Goal: Information Seeking & Learning: Learn about a topic

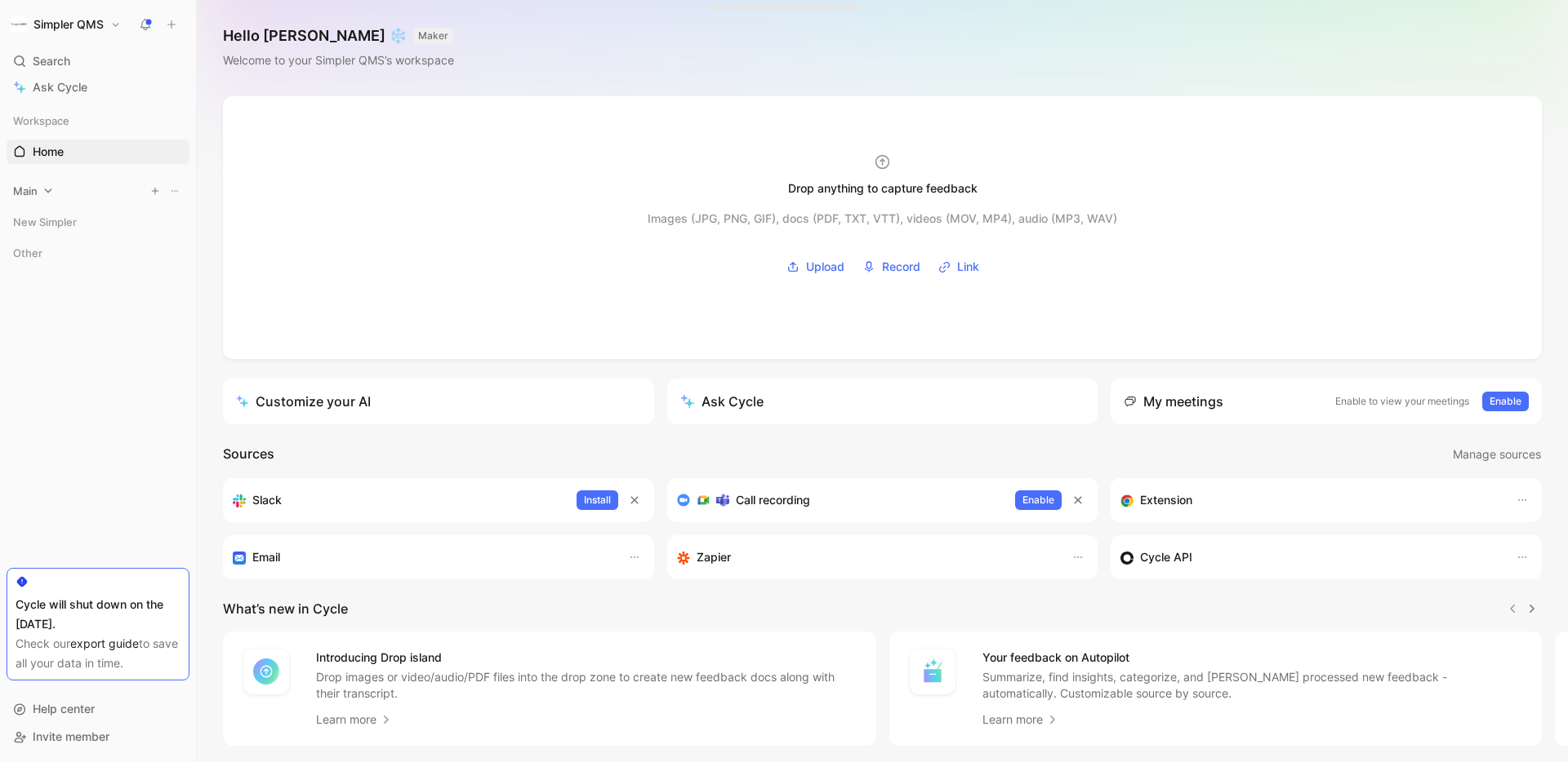
click at [44, 198] on div "Main" at bounding box center [98, 191] width 183 height 25
click at [86, 366] on icon at bounding box center [87, 363] width 12 height 12
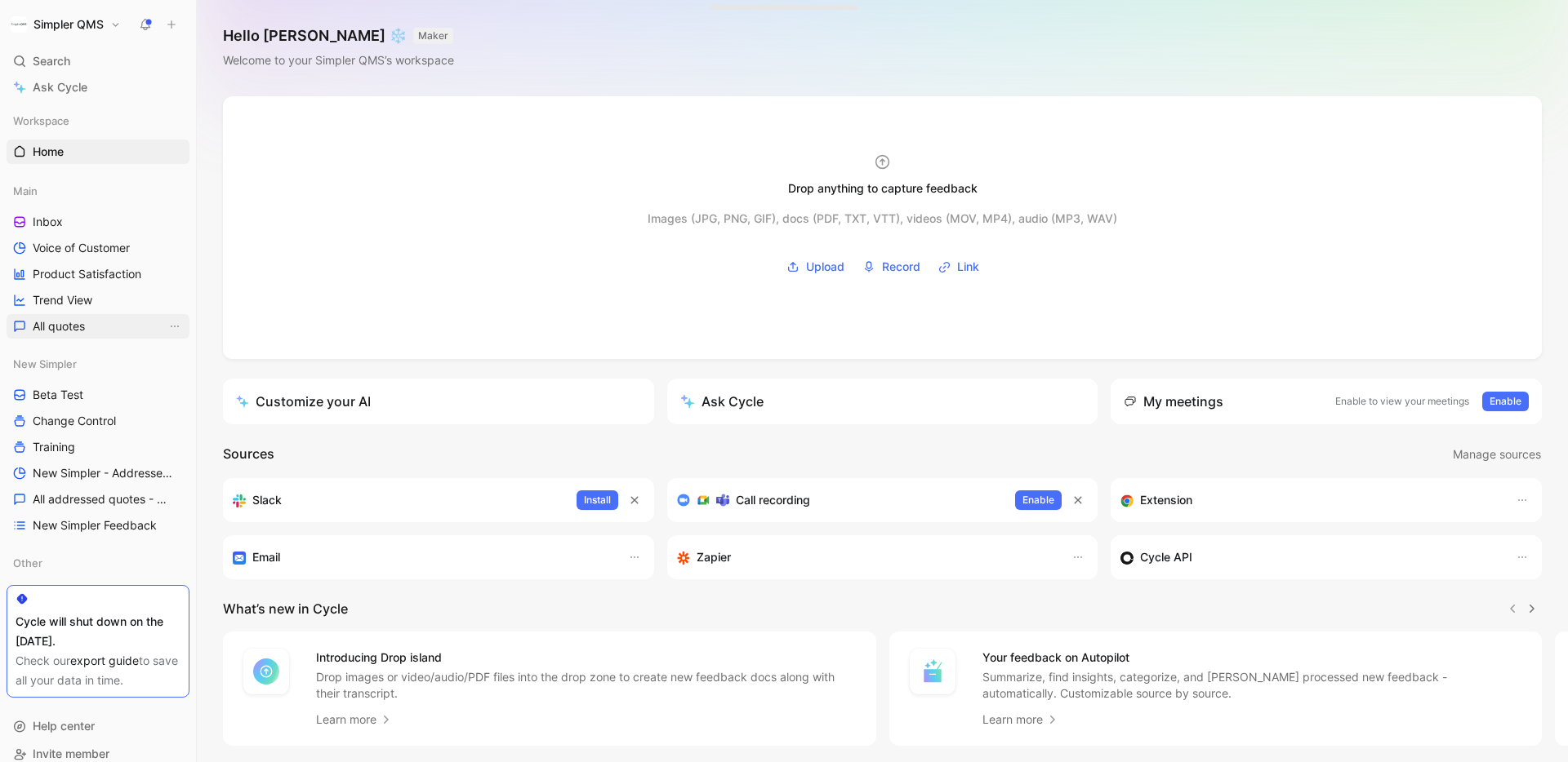
click at [62, 319] on span "All quotes" at bounding box center [59, 326] width 52 height 16
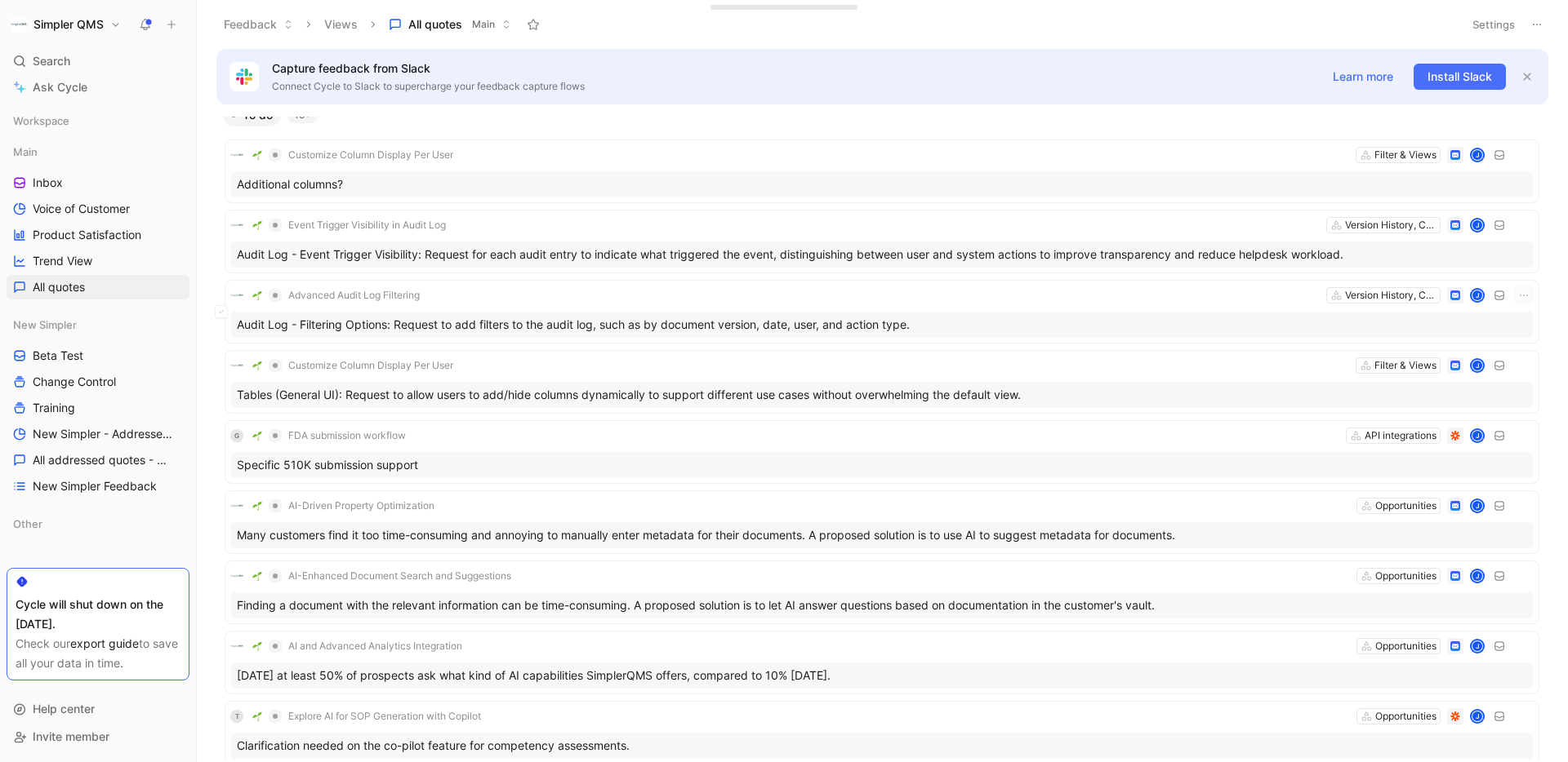
scroll to position [2099, 0]
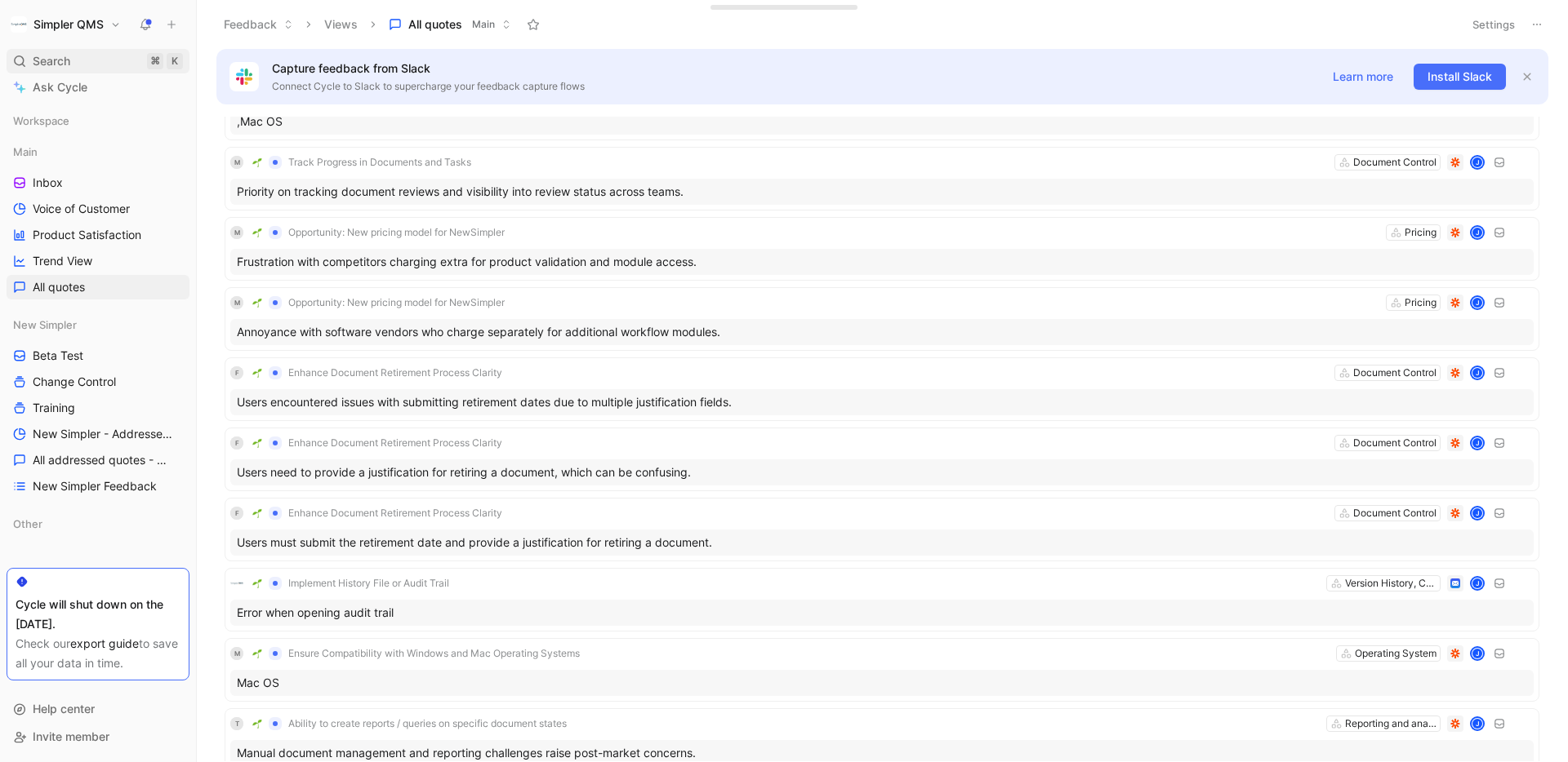
click at [66, 58] on span "Search" at bounding box center [52, 61] width 37 height 20
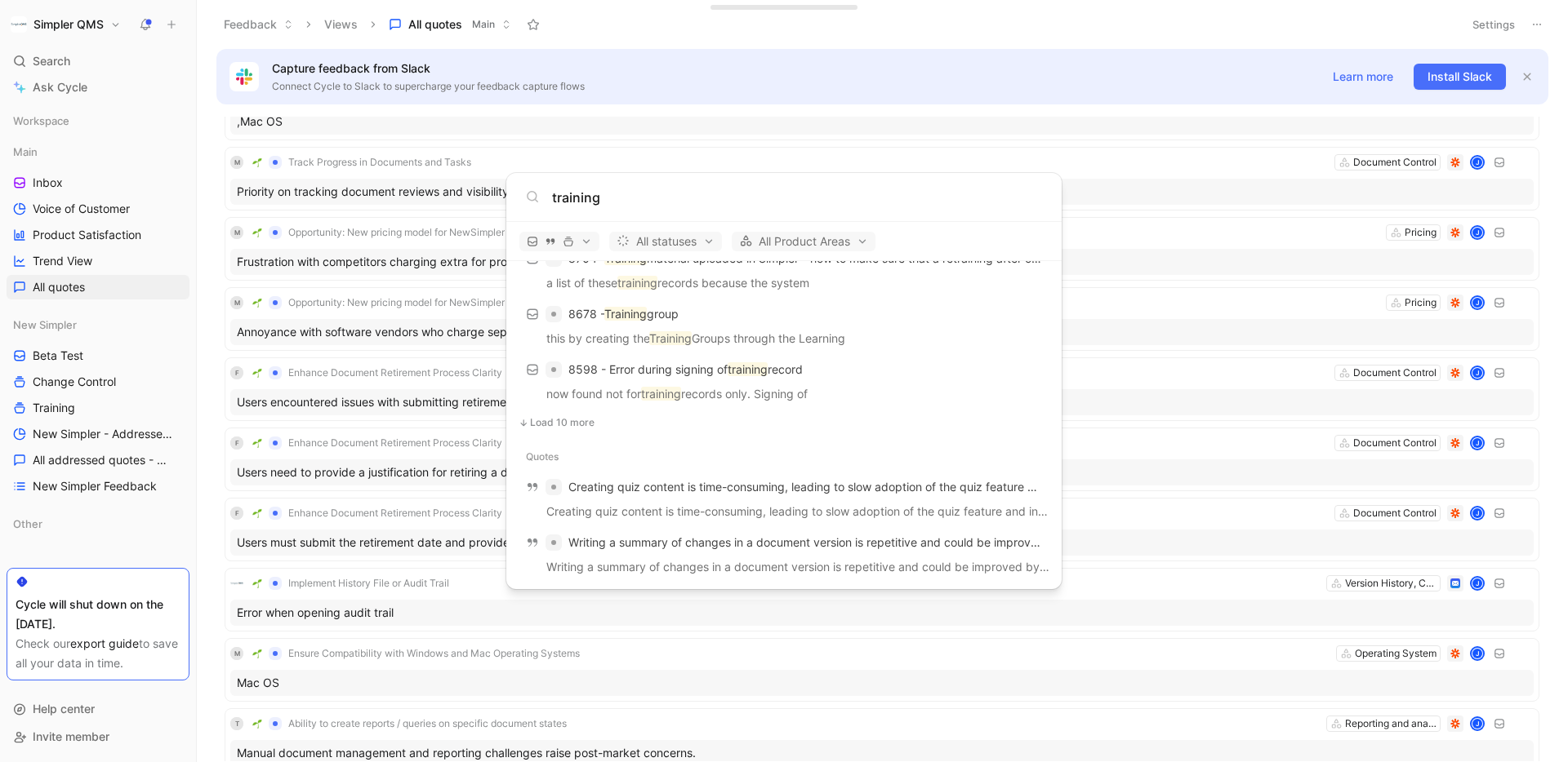
scroll to position [0, 0]
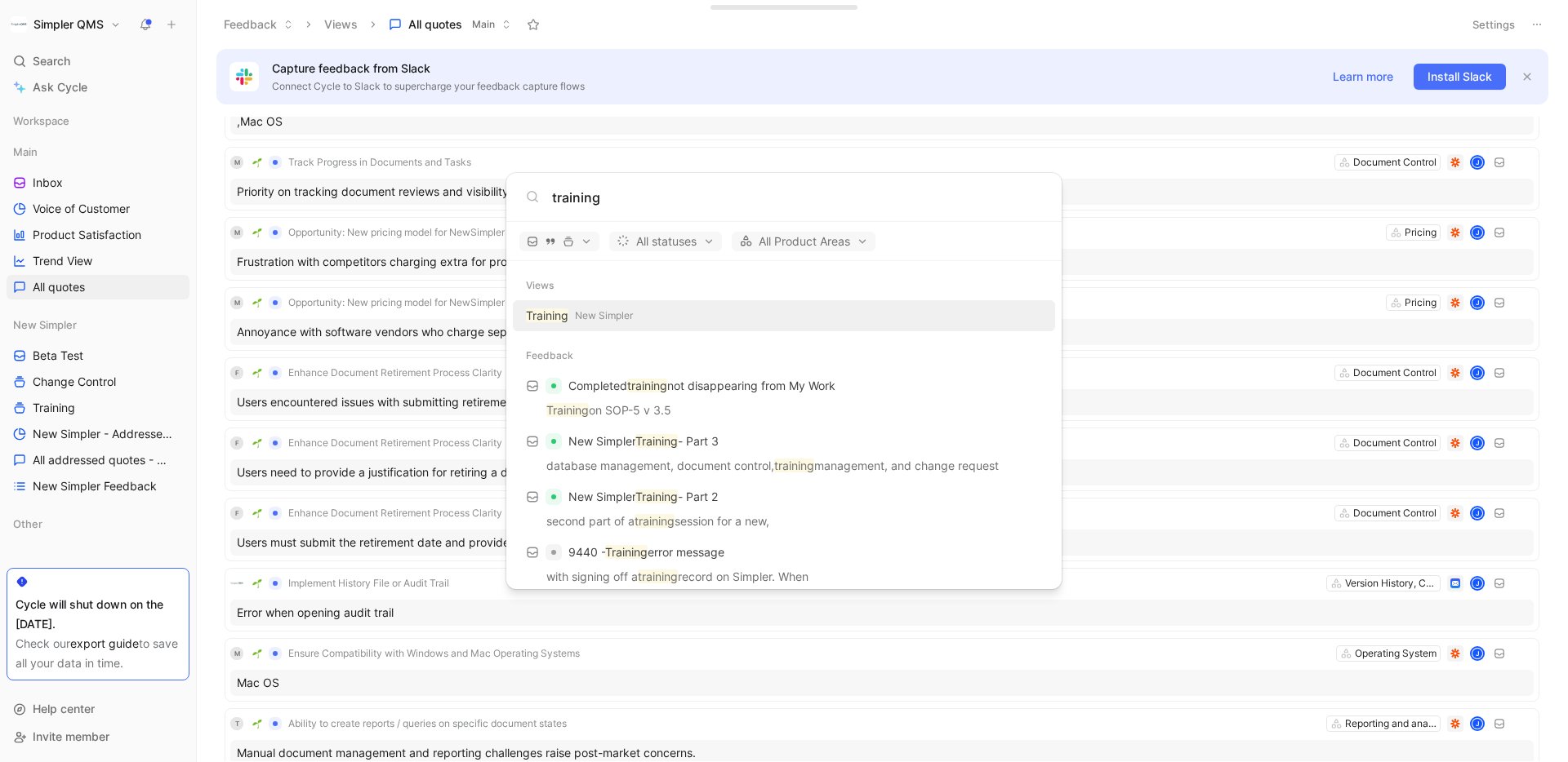
type input "training"
click at [716, 310] on div "Training New Simpler" at bounding box center [784, 315] width 532 height 29
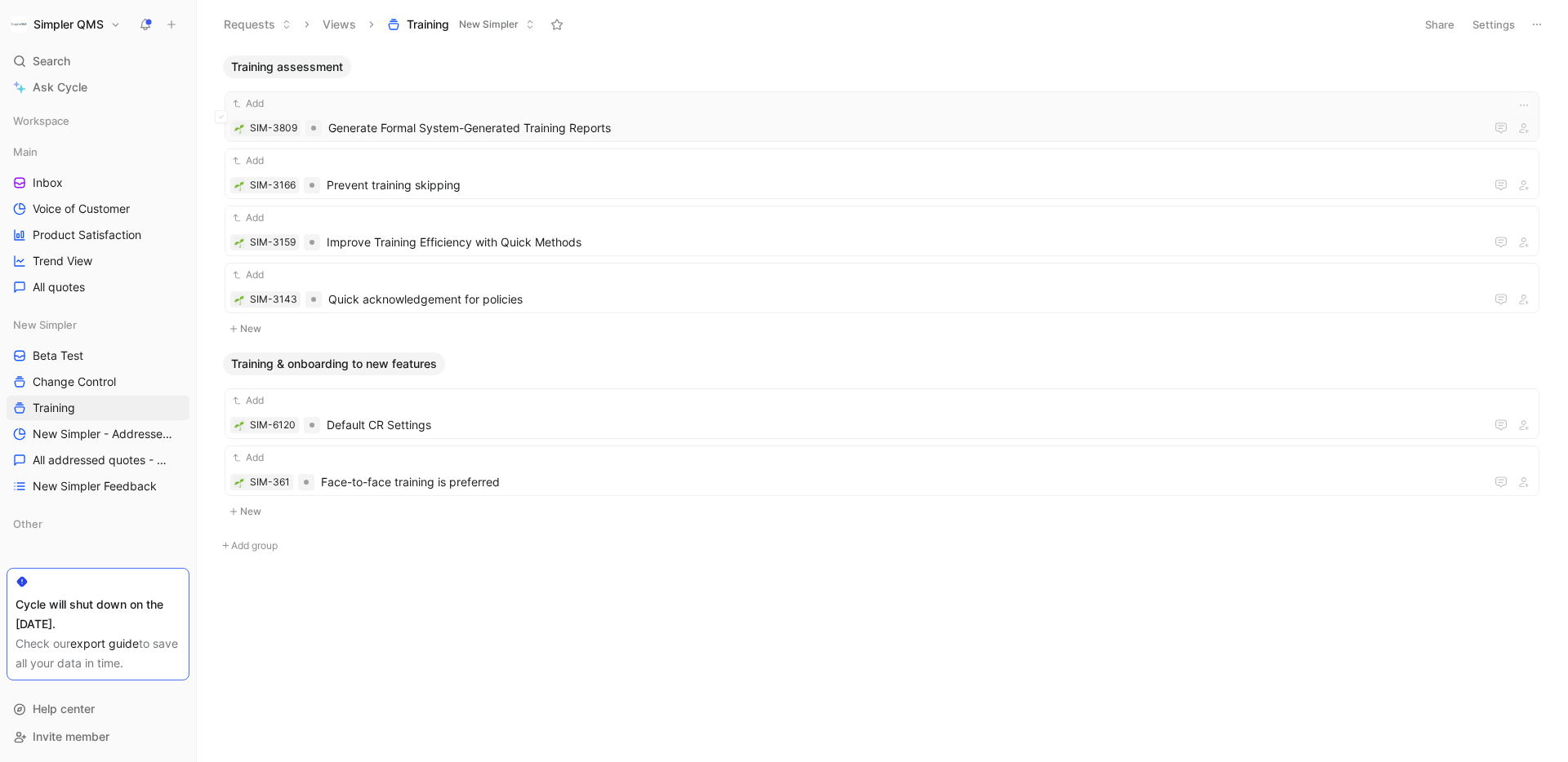
click at [767, 123] on span "Generate Formal System-Generated Training Reports" at bounding box center [905, 128] width 1156 height 20
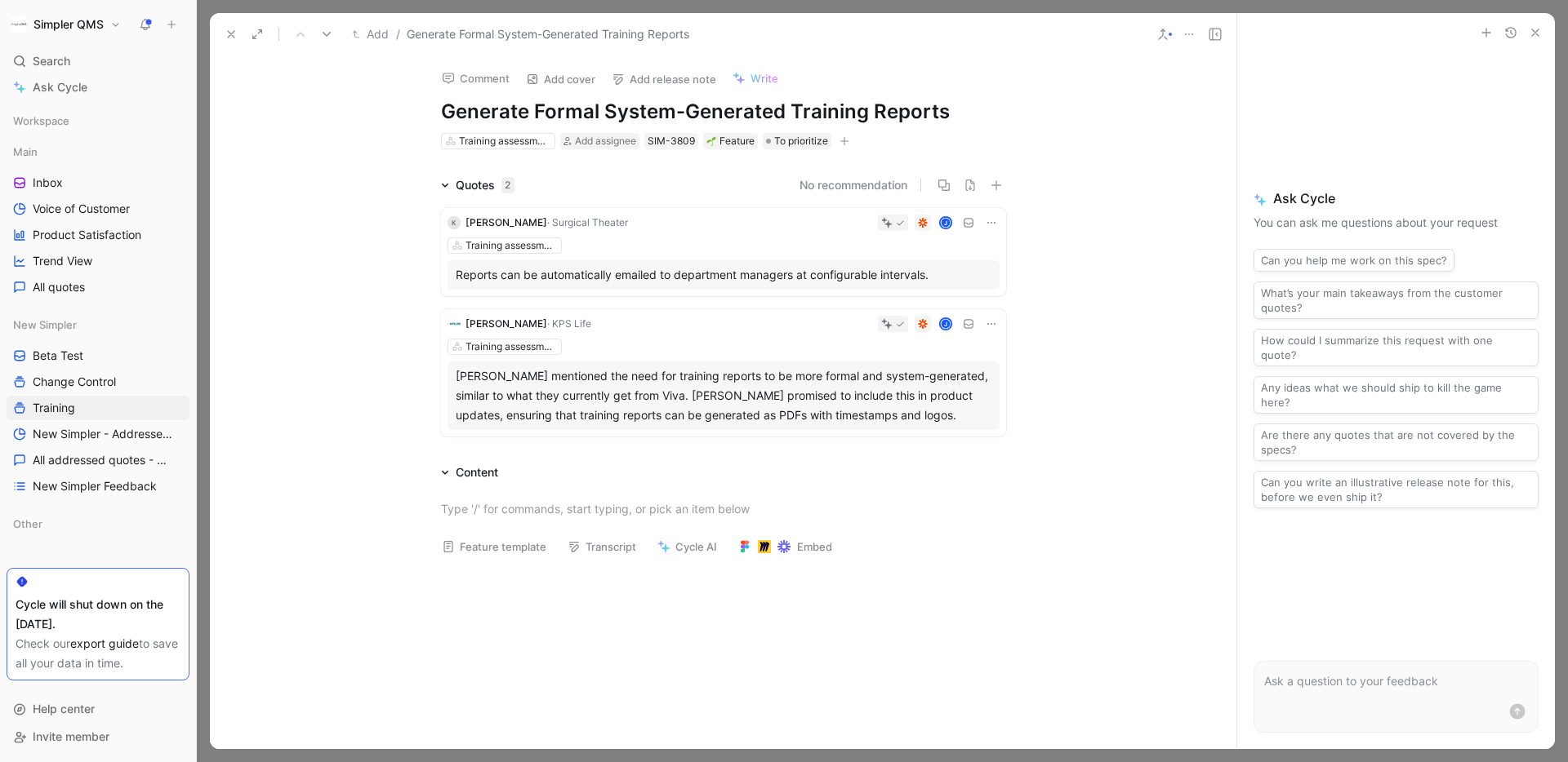
click at [661, 2] on div at bounding box center [881, 381] width 1371 height 762
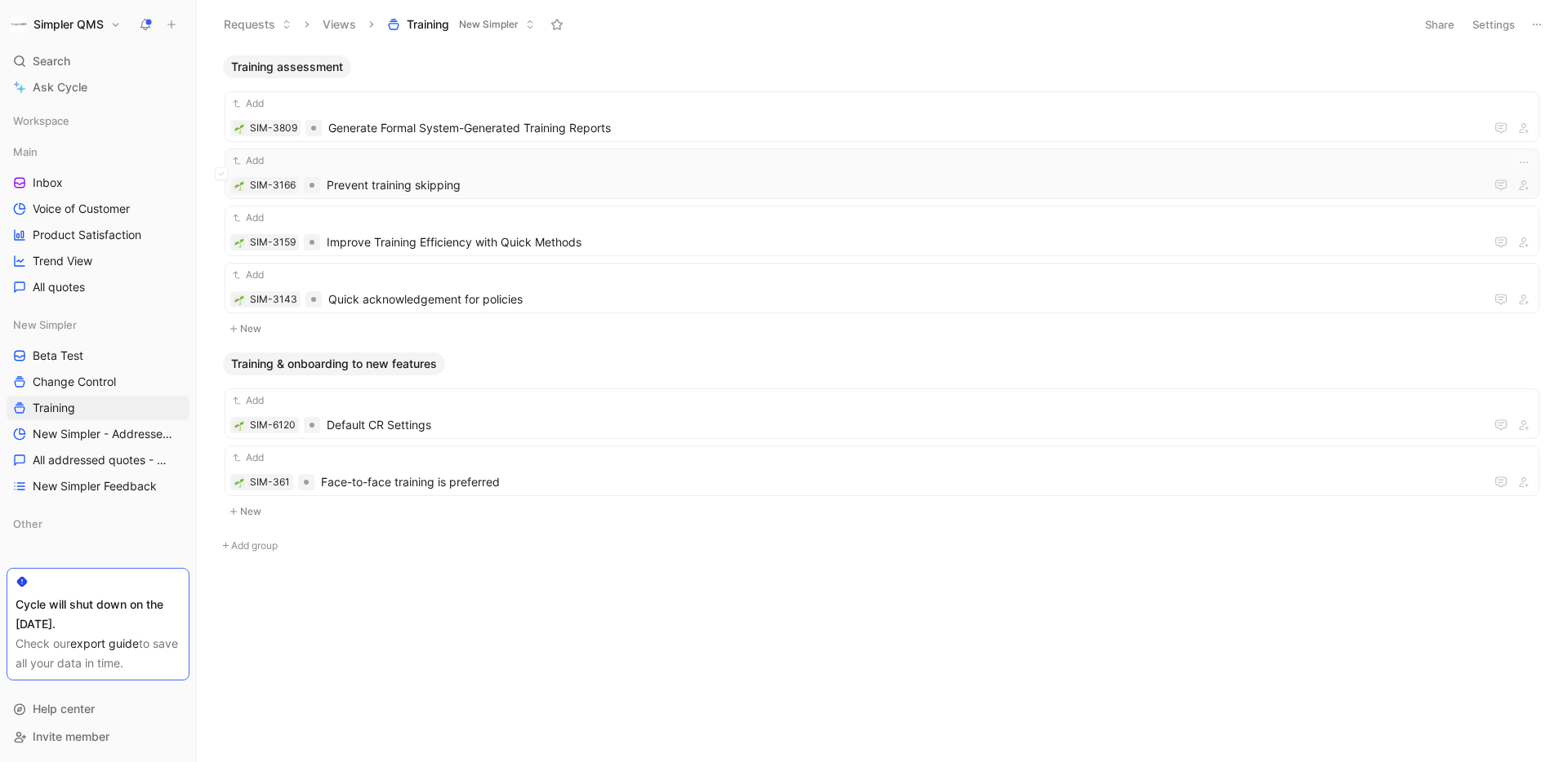
click at [538, 181] on span "Prevent training skipping" at bounding box center [905, 186] width 1158 height 20
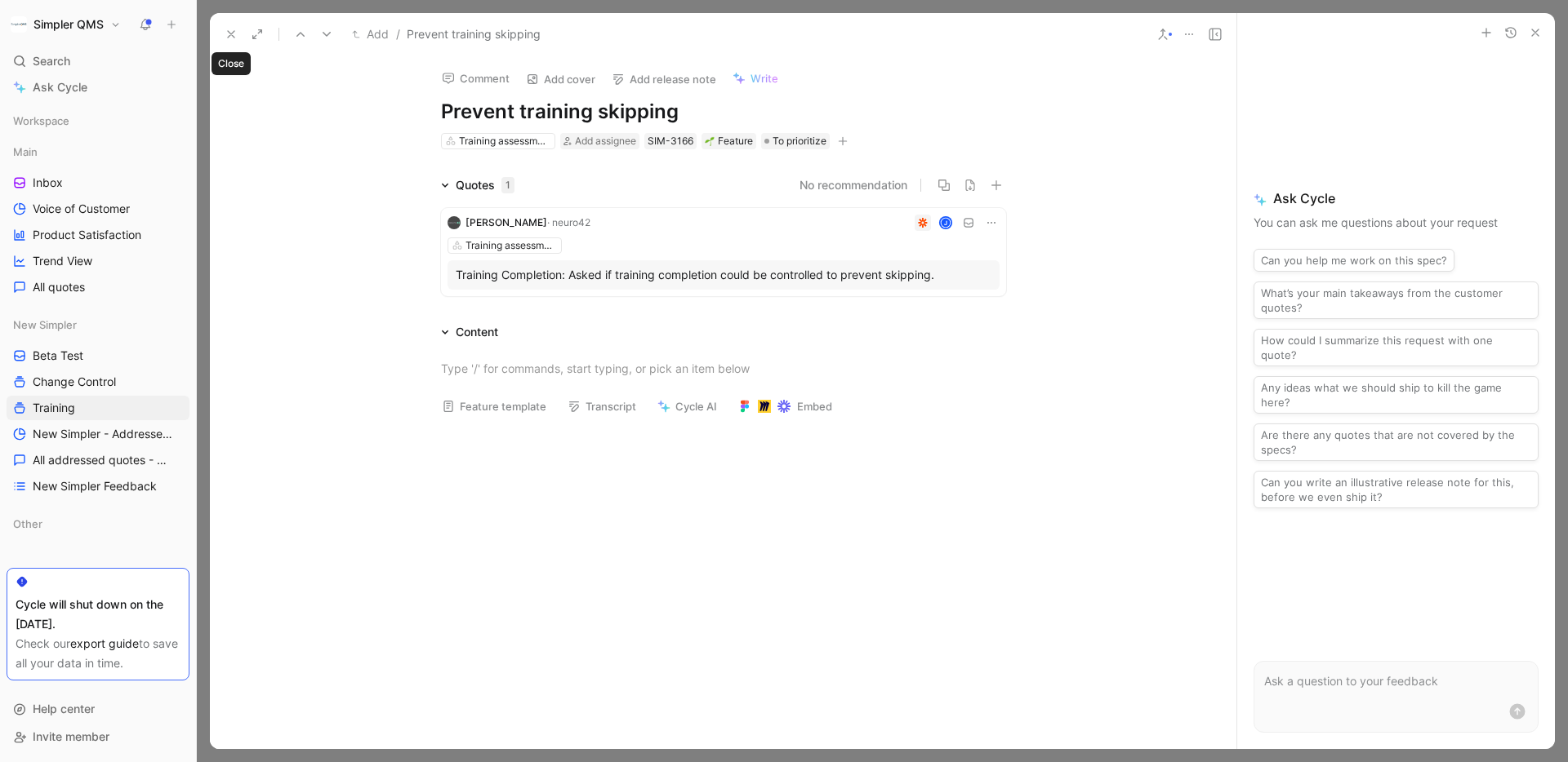
click at [223, 29] on button at bounding box center [231, 35] width 23 height 23
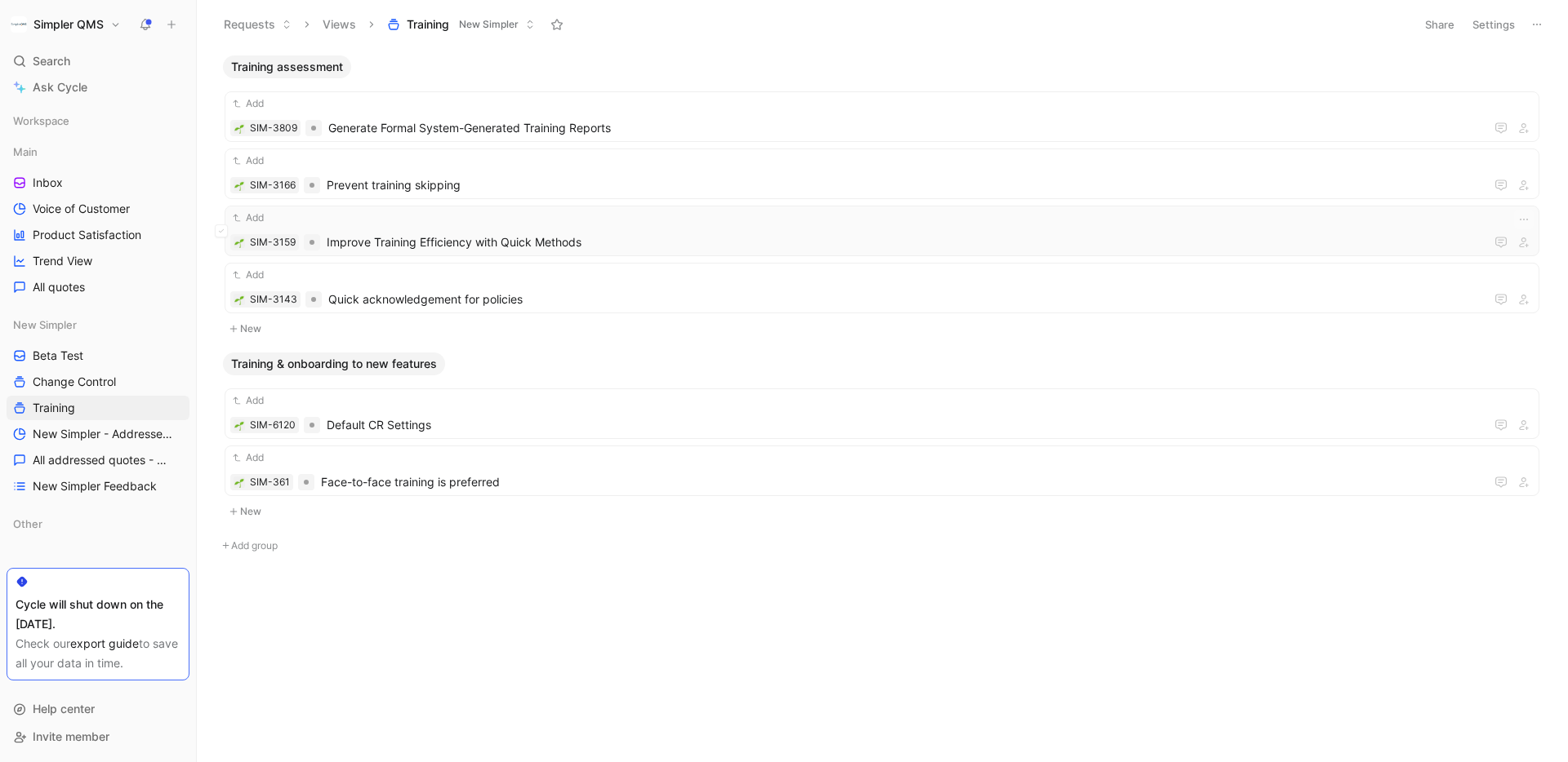
click at [618, 249] on span "Improve Training Efficiency with Quick Methods" at bounding box center [905, 242] width 1158 height 20
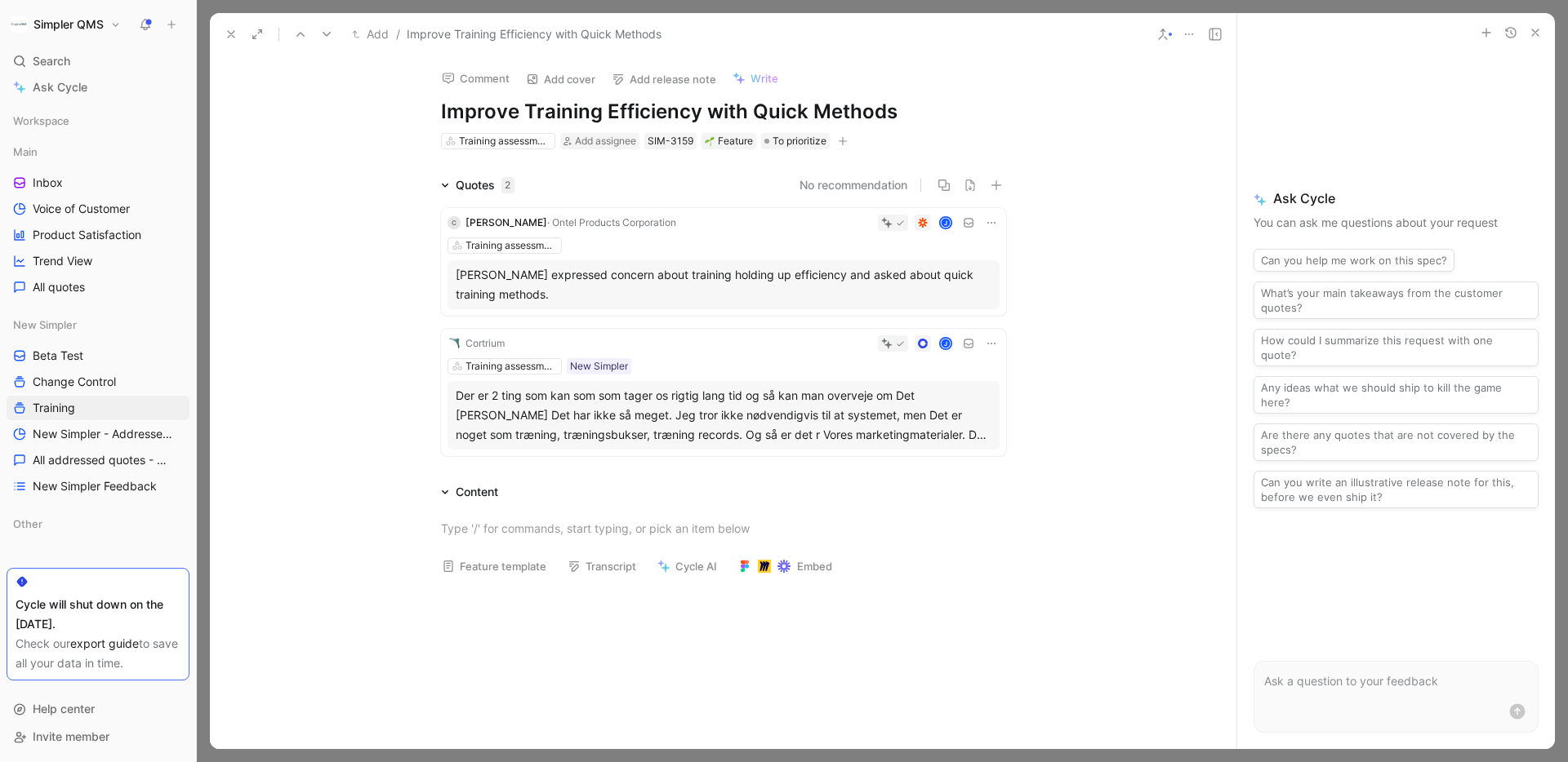
click at [643, 409] on div "Der er 2 ting som kan som som tager os rigtig lang tid og så kan man overveje o…" at bounding box center [723, 416] width 536 height 59
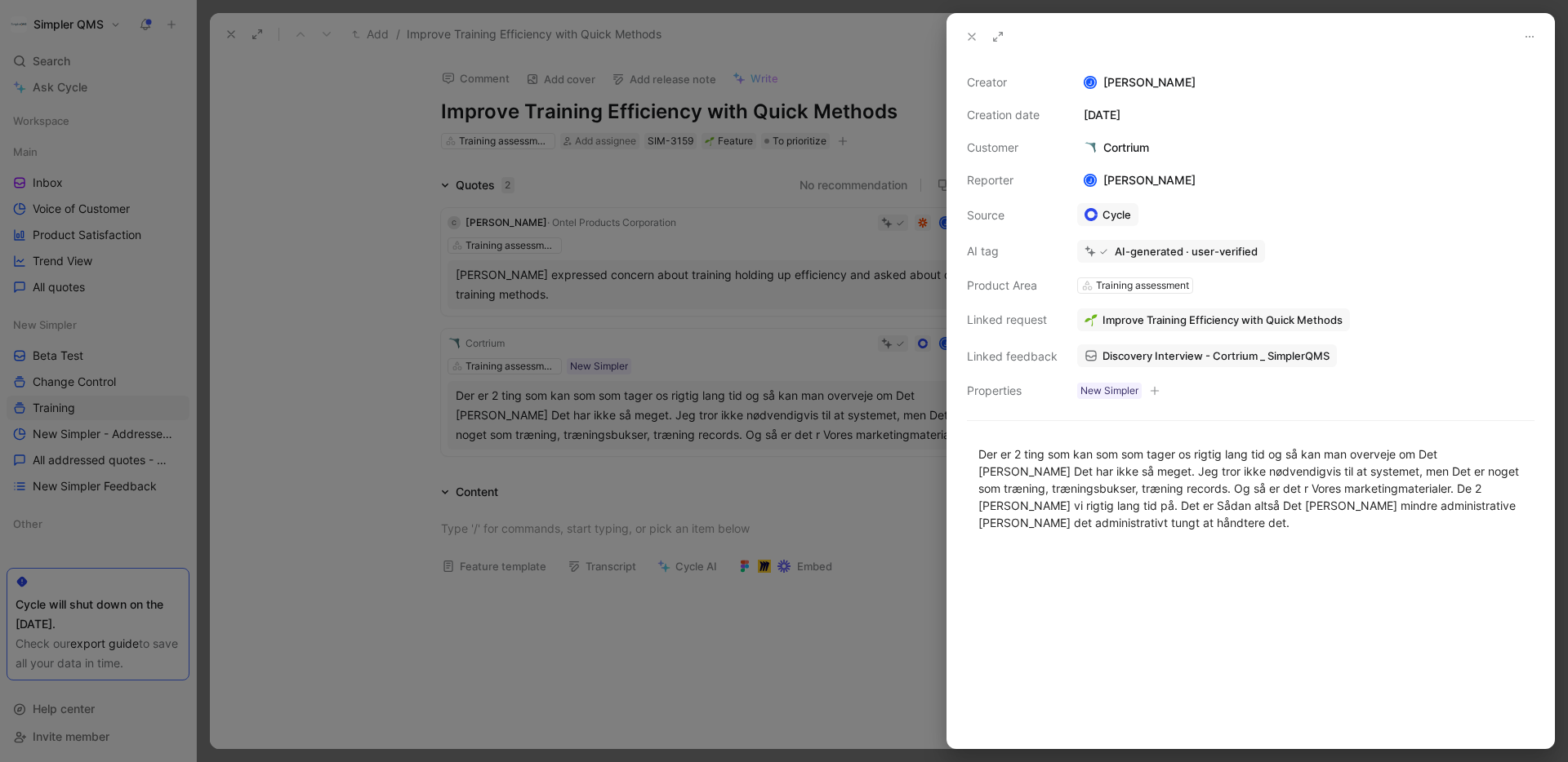
click at [376, 194] on div at bounding box center [784, 381] width 1568 height 762
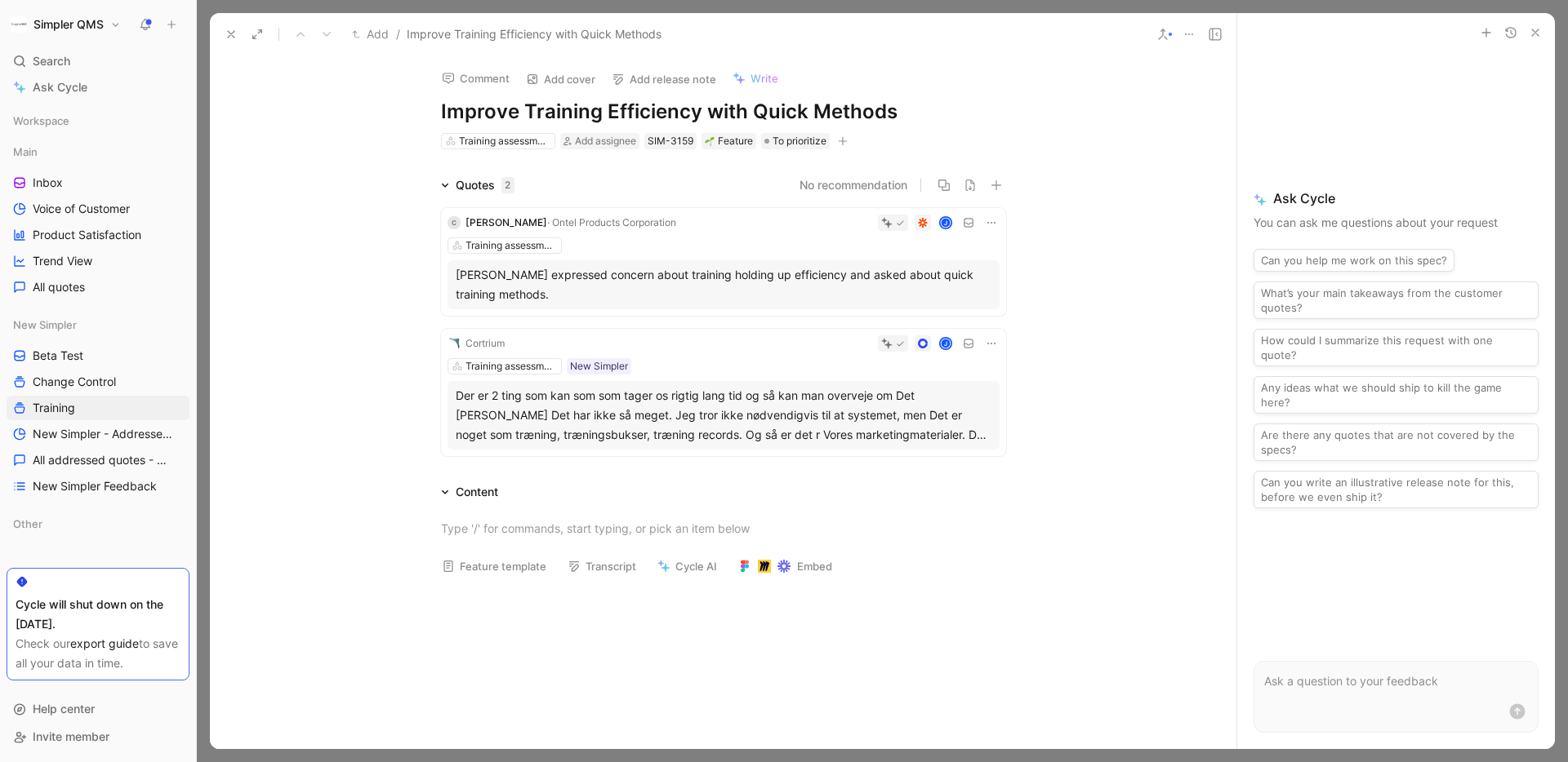
click at [229, 25] on button at bounding box center [231, 35] width 23 height 23
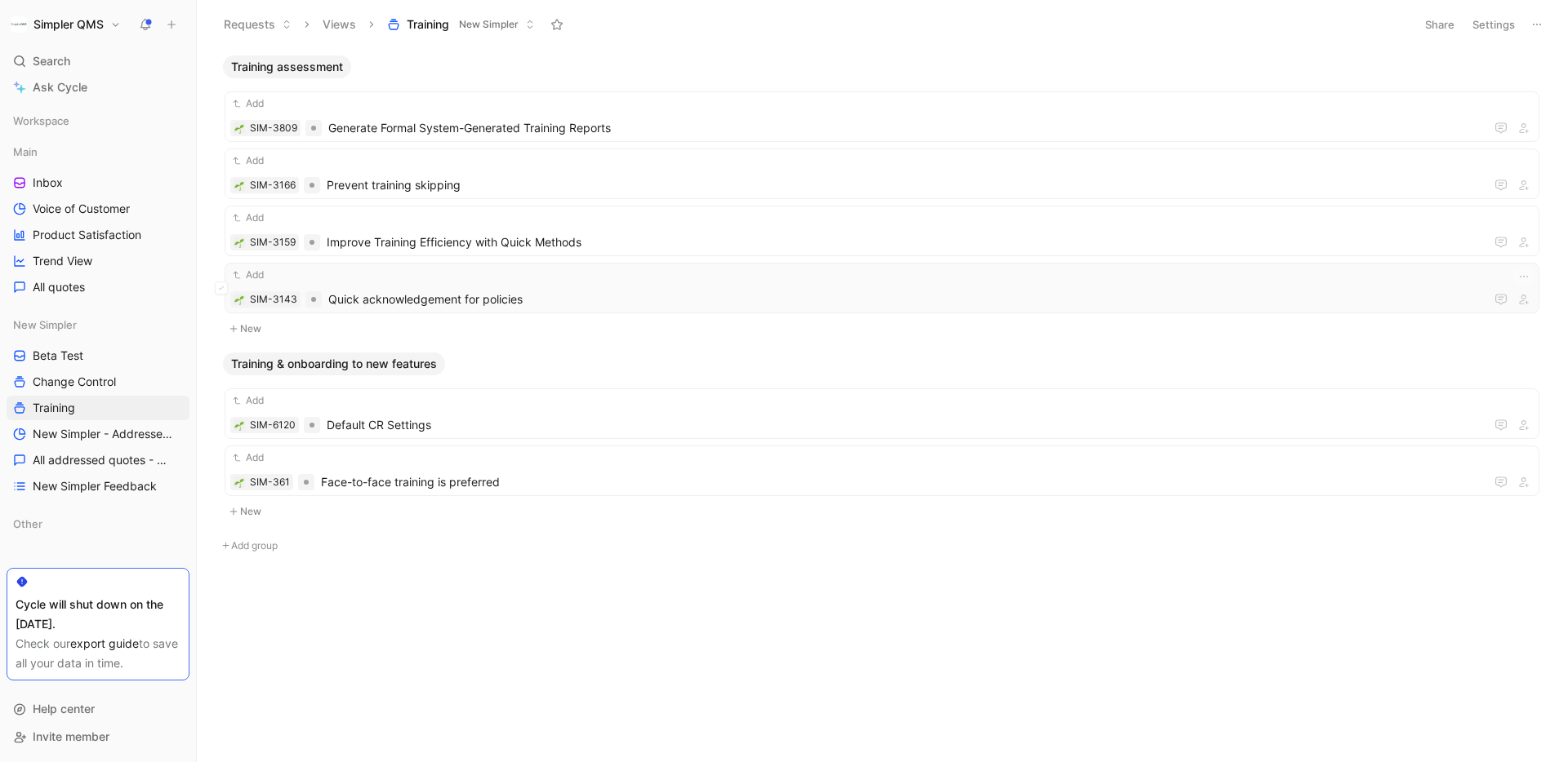
click at [521, 301] on span "Quick acknowledgement for policies" at bounding box center [905, 299] width 1156 height 20
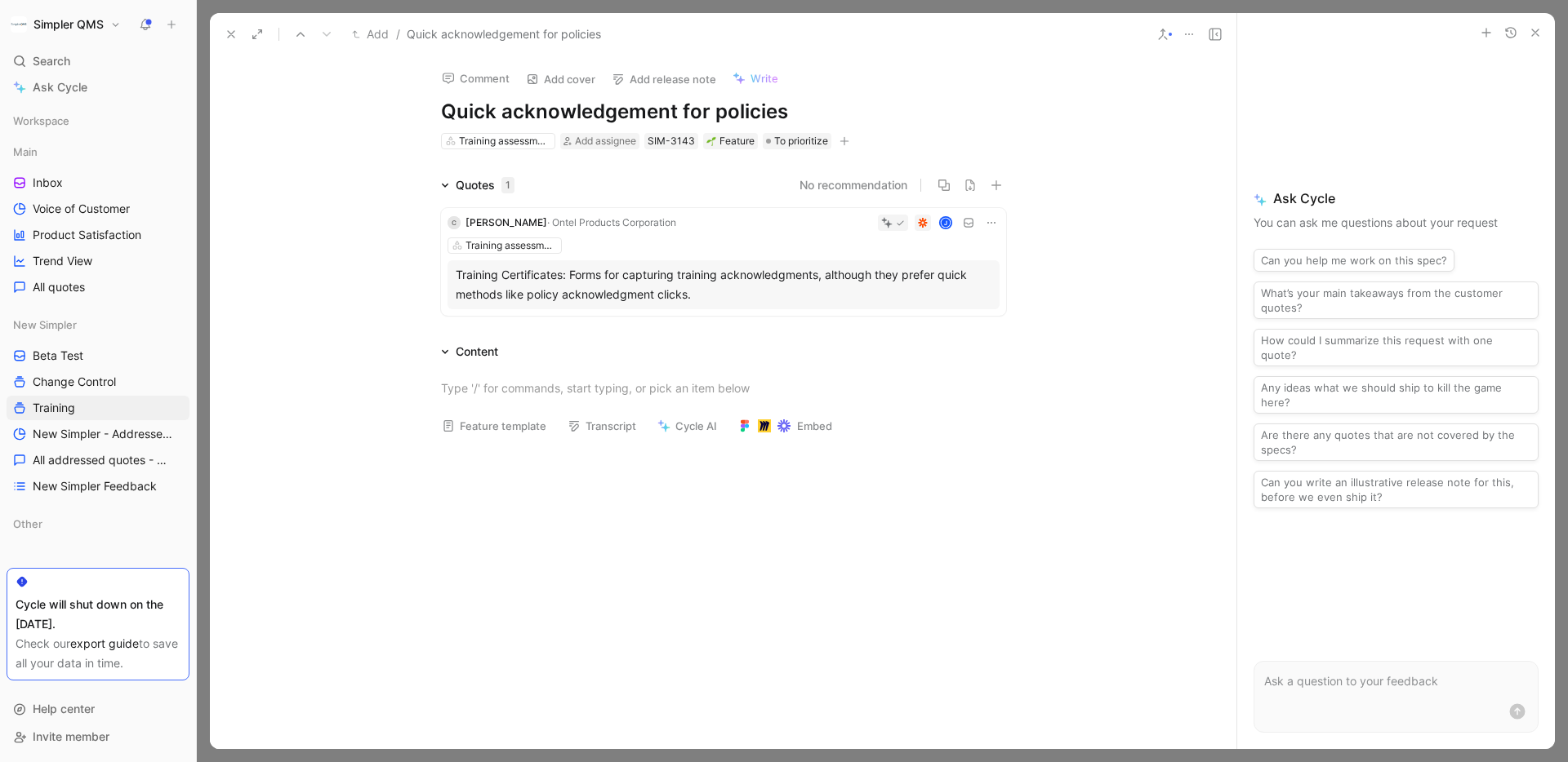
click at [238, 34] on button at bounding box center [231, 35] width 23 height 23
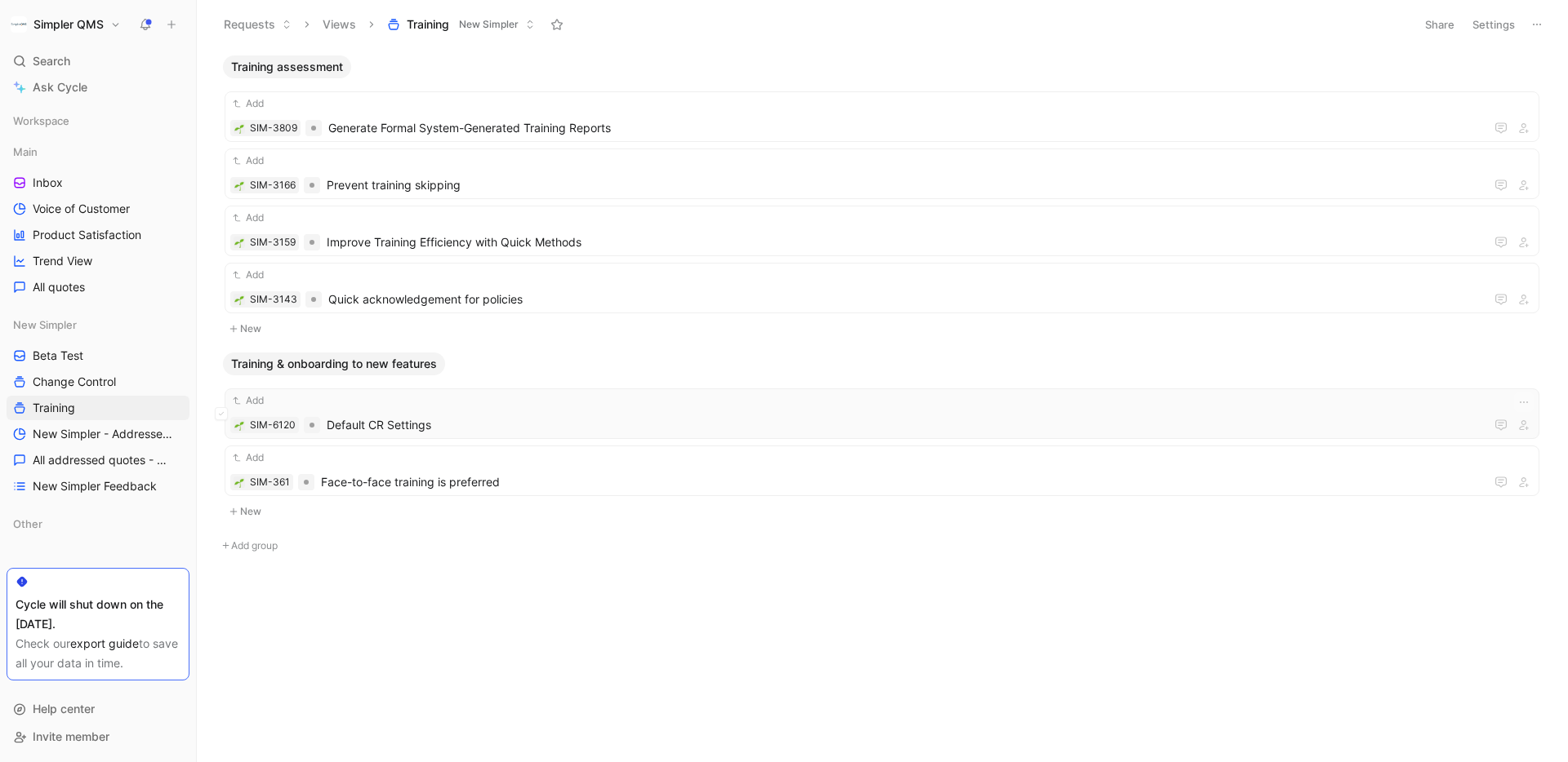
click at [442, 425] on span "Default CR Settings" at bounding box center [905, 425] width 1158 height 20
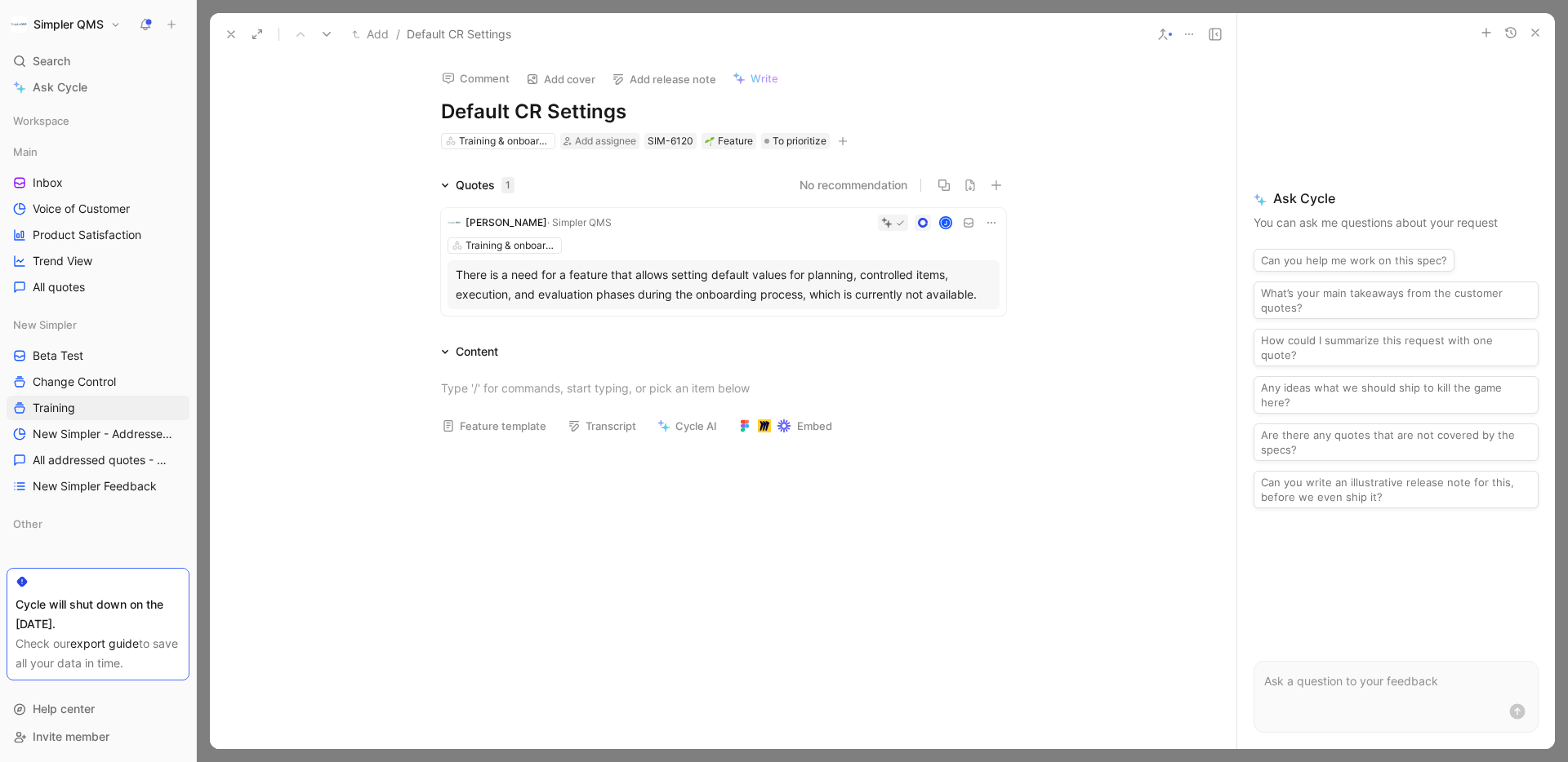
click at [234, 33] on icon at bounding box center [231, 34] width 13 height 13
